Goal: Navigation & Orientation: Understand site structure

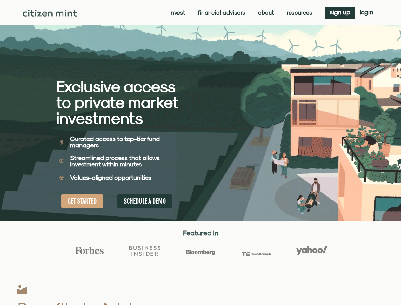
click at [200, 152] on div "Exclusive access to private market investments Exclusive access to private mark…" at bounding box center [128, 110] width 144 height 221
click at [177, 13] on link "Invest" at bounding box center [178, 13] width 16 height 6
click at [299, 13] on link "Resources" at bounding box center [299, 13] width 25 height 6
click at [200, 152] on div "Exclusive access to private market investments Exclusive access to private mark…" at bounding box center [128, 110] width 144 height 221
click at [166, 13] on link "Invest" at bounding box center [167, 13] width 23 height 6
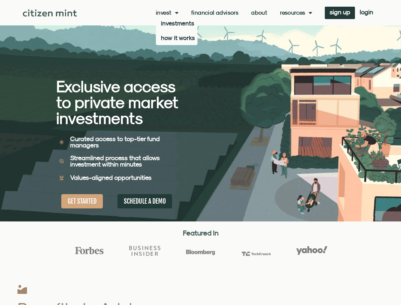
click at [295, 13] on link "Resources" at bounding box center [296, 13] width 32 height 6
